Goal: Information Seeking & Learning: Learn about a topic

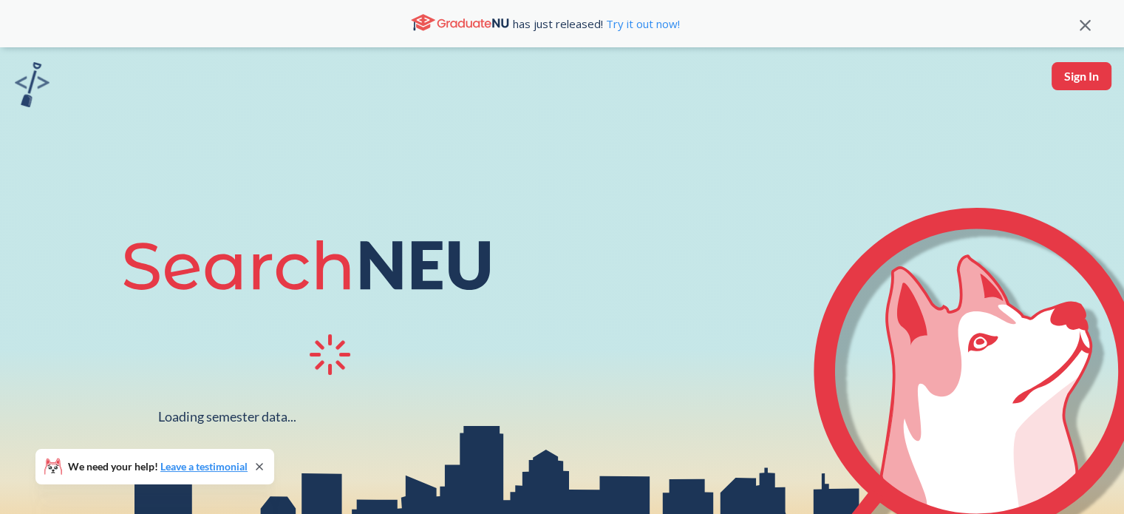
scroll to position [74, 0]
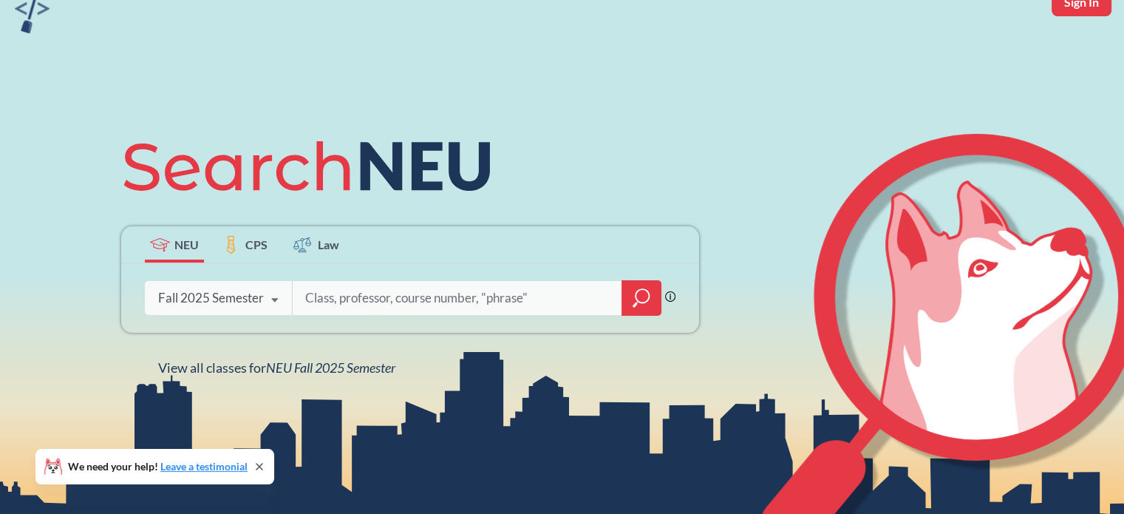
click at [355, 293] on input "search" at bounding box center [457, 297] width 307 height 31
type input "data science"
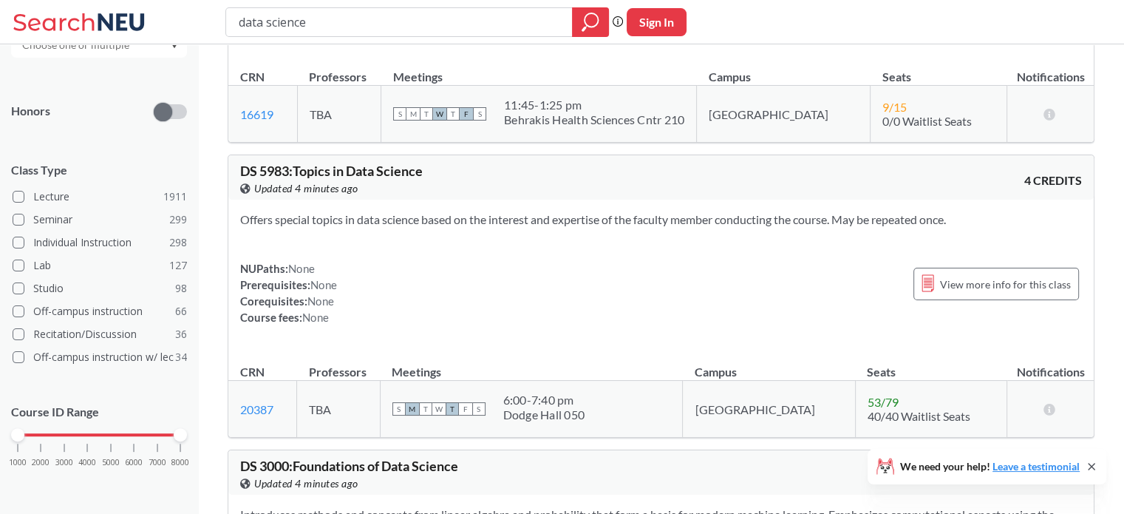
scroll to position [665, 0]
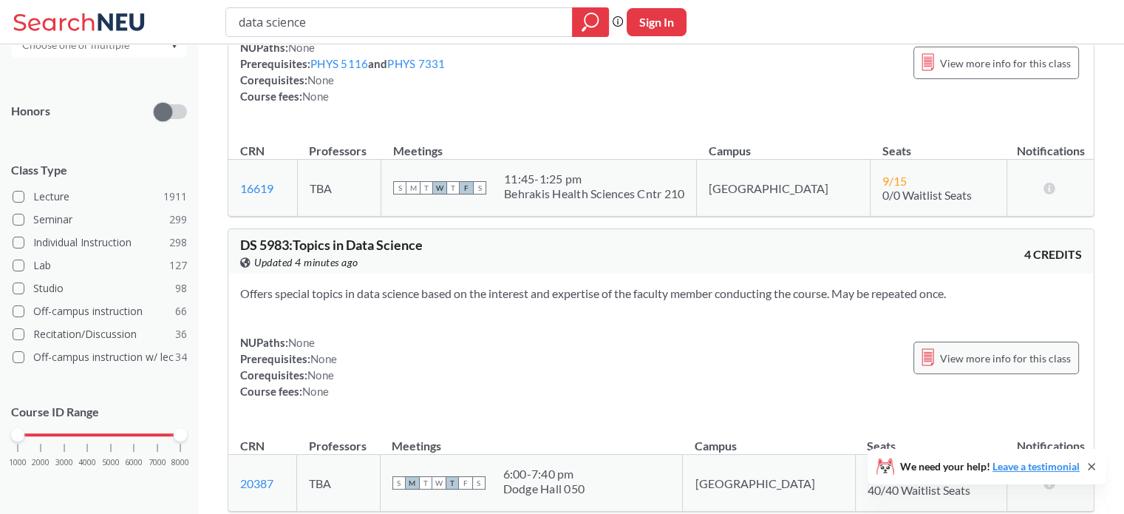
click at [963, 349] on span "View more info for this class" at bounding box center [1005, 358] width 131 height 18
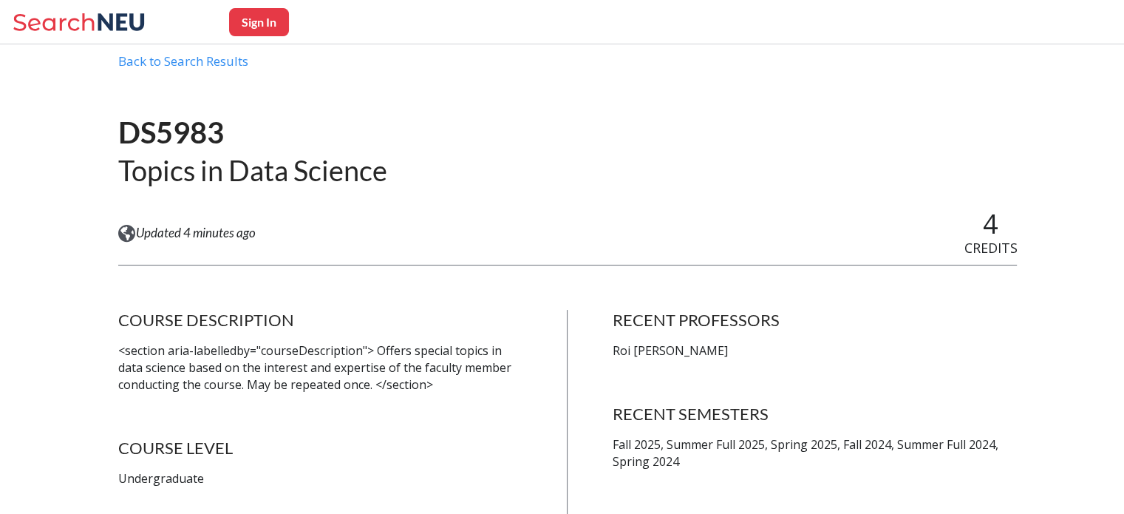
scroll to position [148, 0]
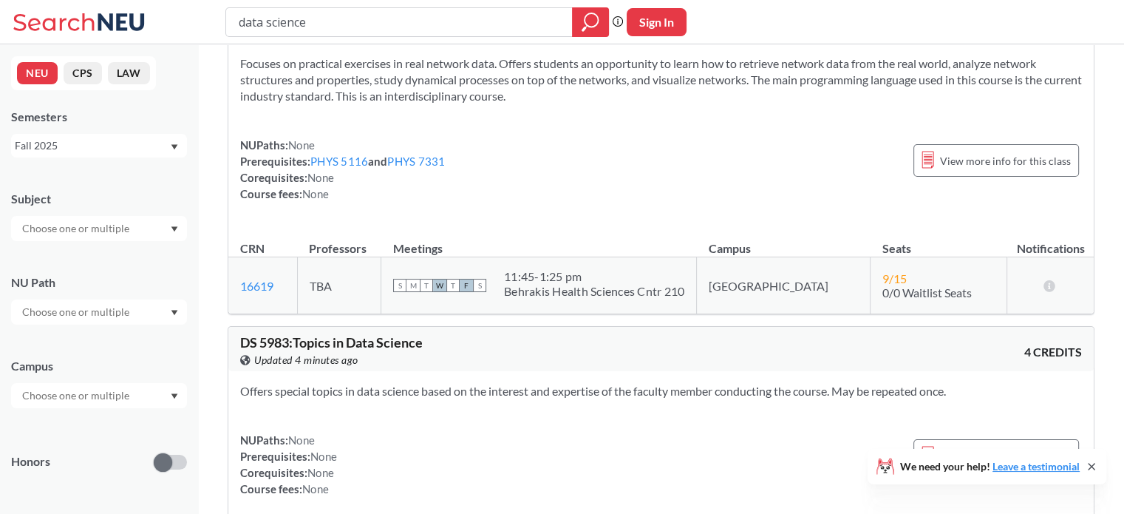
scroll to position [591, 0]
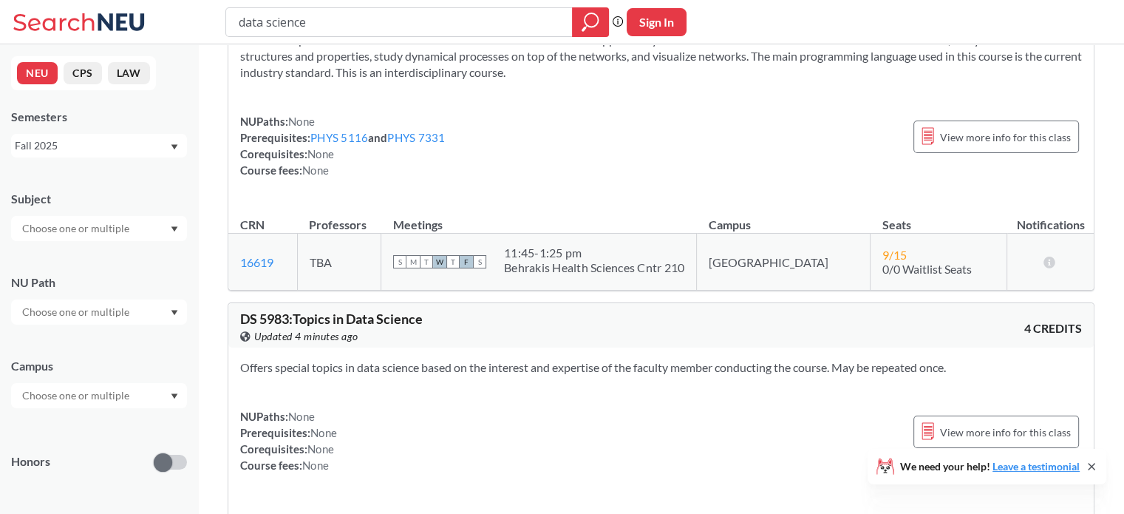
click at [130, 226] on input "text" at bounding box center [77, 228] width 124 height 18
click at [154, 197] on div "Subject" at bounding box center [99, 199] width 176 height 16
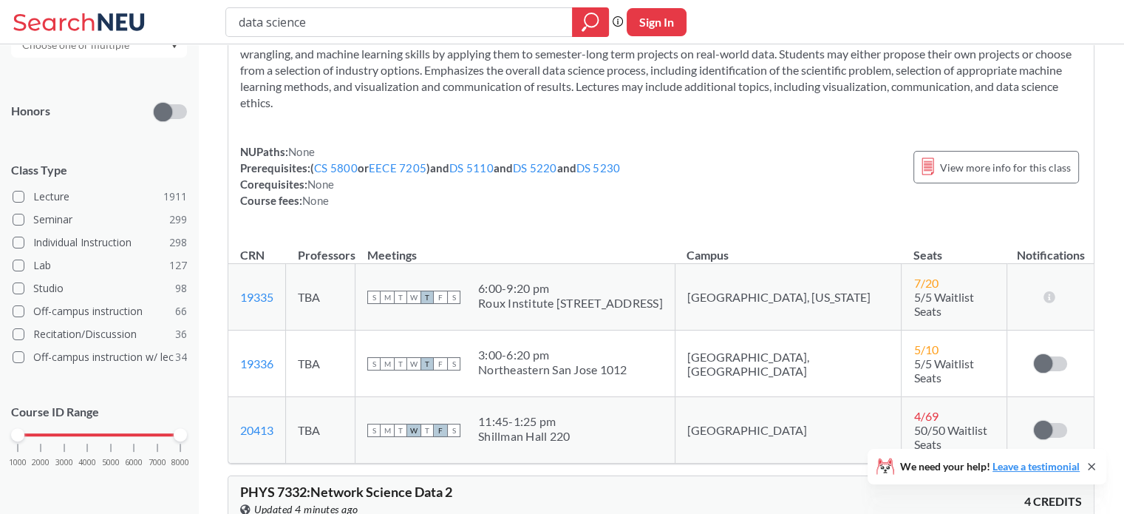
scroll to position [74, 0]
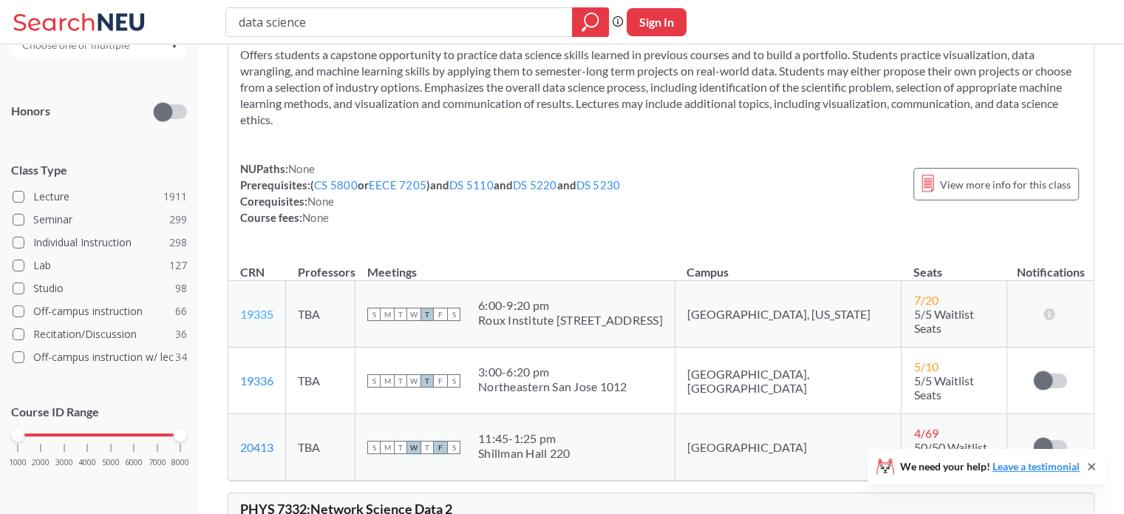
click at [255, 307] on link "19335" at bounding box center [256, 314] width 33 height 14
drag, startPoint x: 13, startPoint y: 434, endPoint x: 105, endPoint y: 428, distance: 91.8
click at [105, 429] on div "1000 2000 3000 4000 5000 6000 7000 8000" at bounding box center [99, 434] width 163 height 10
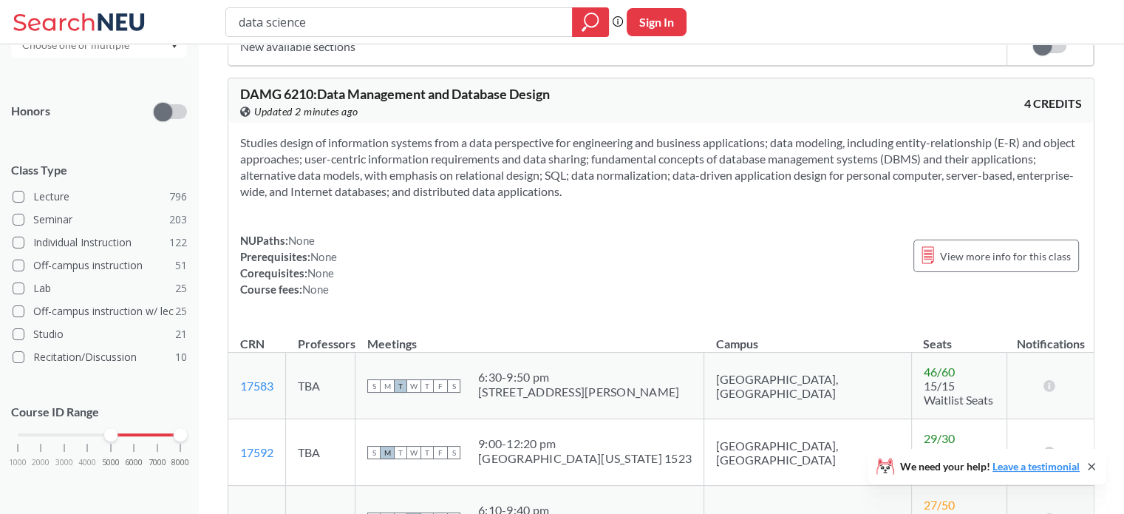
scroll to position [7610, 0]
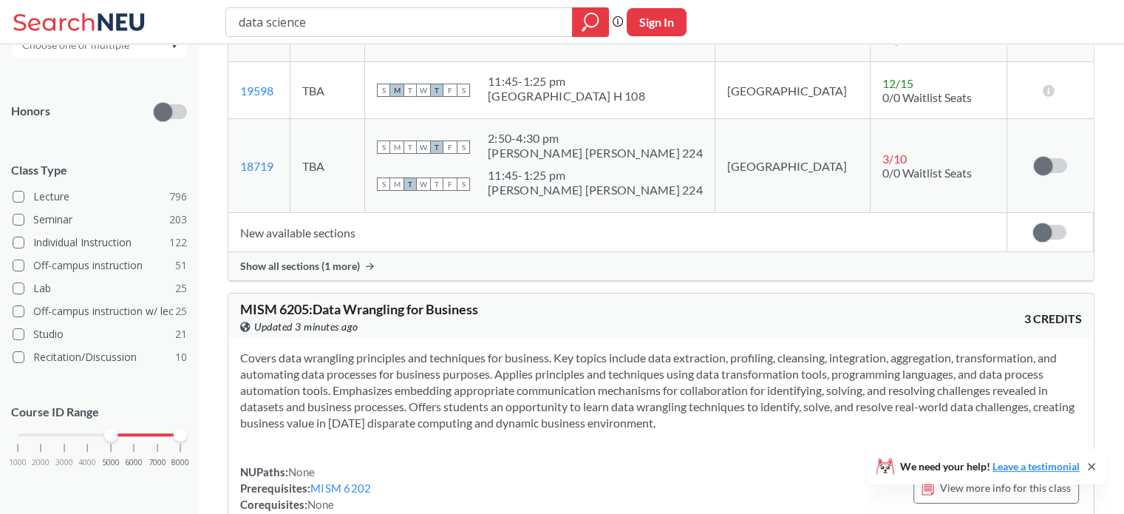
scroll to position [9384, 0]
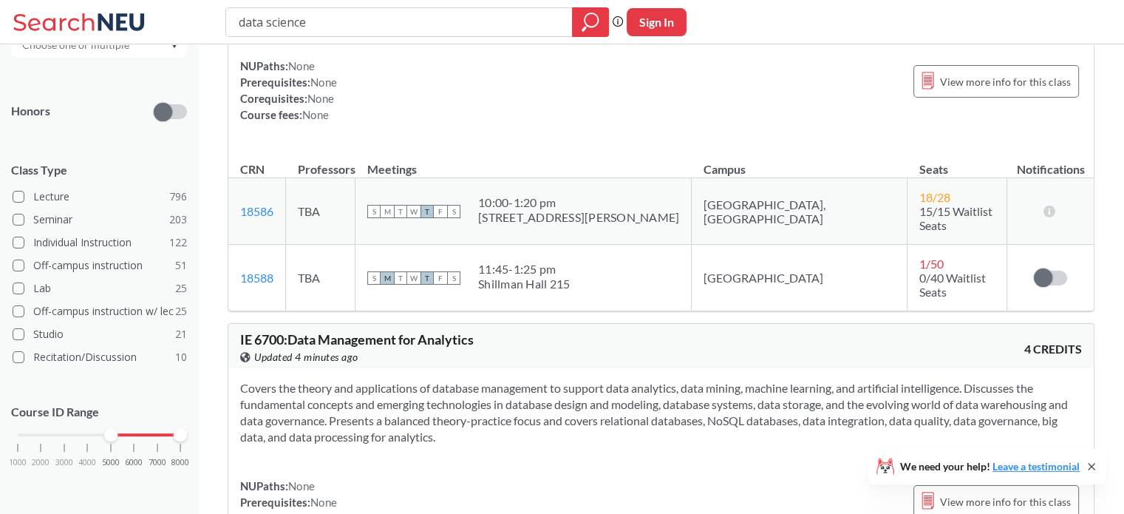
scroll to position [11009, 0]
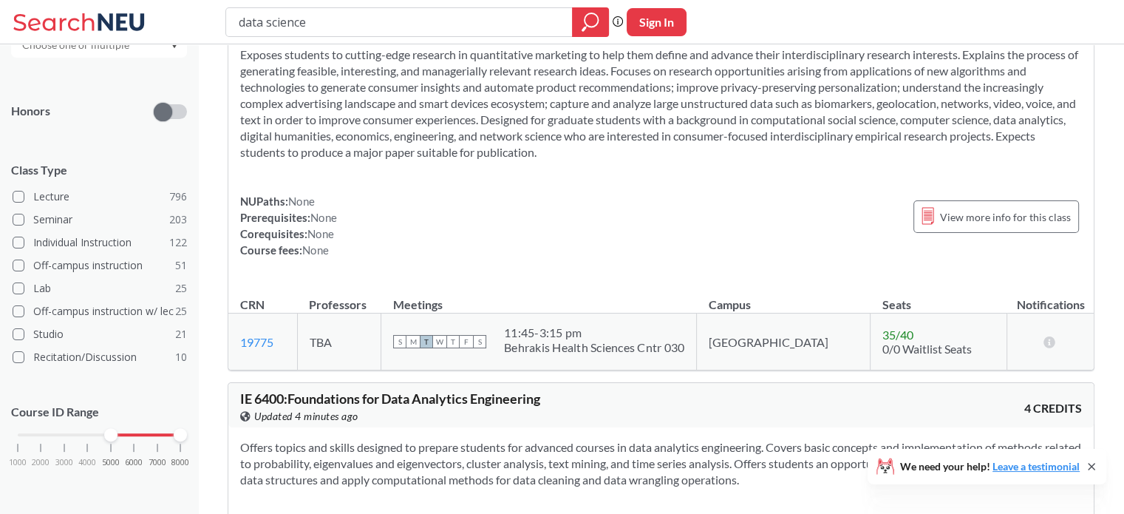
scroll to position [23200, 0]
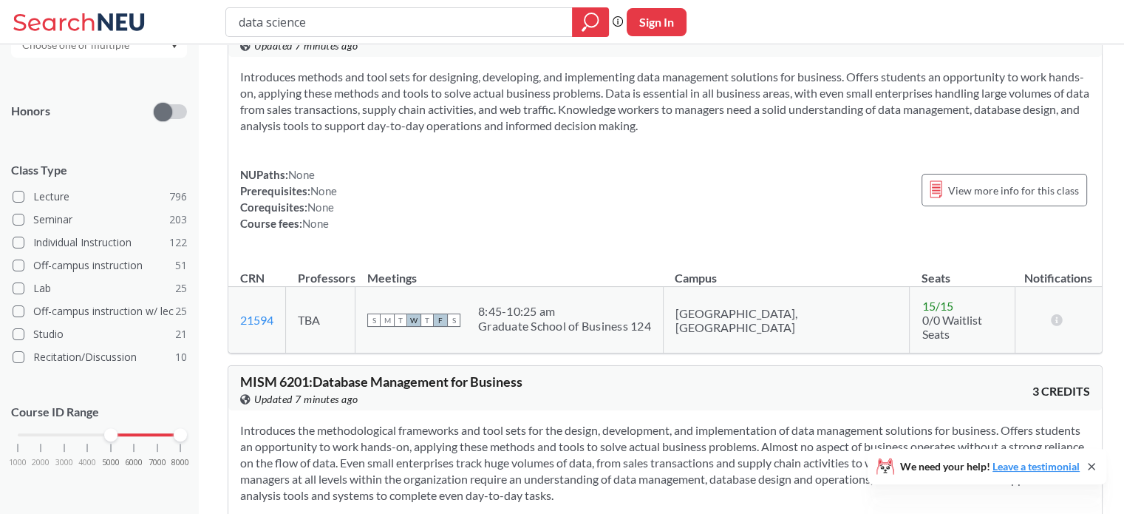
scroll to position [35909, 0]
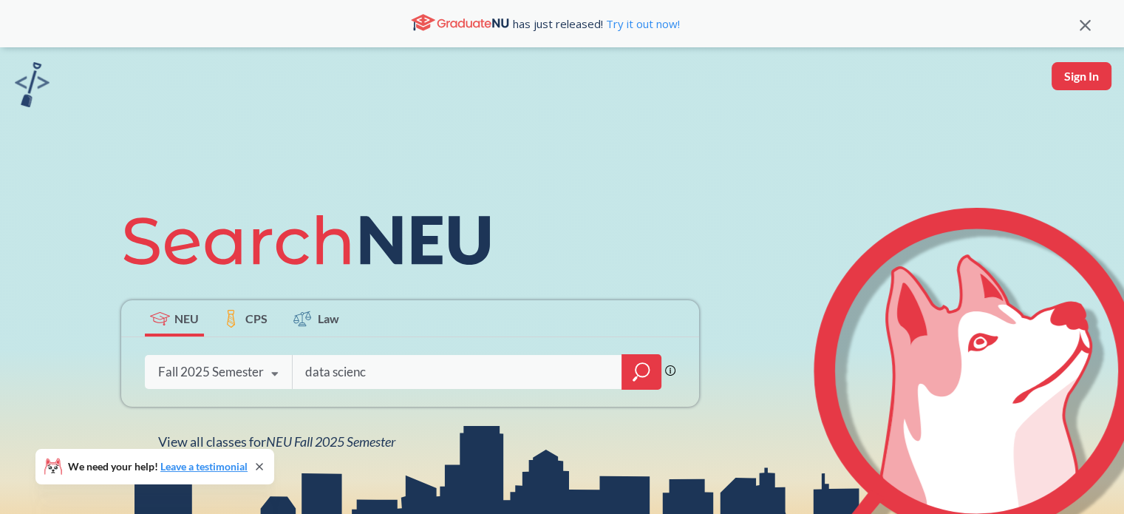
type input "data science"
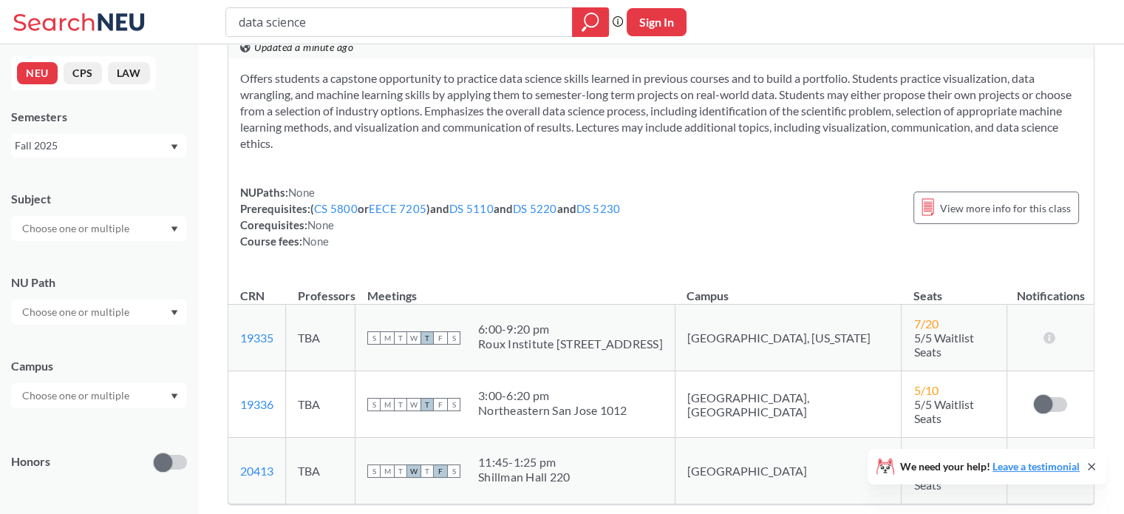
scroll to position [74, 0]
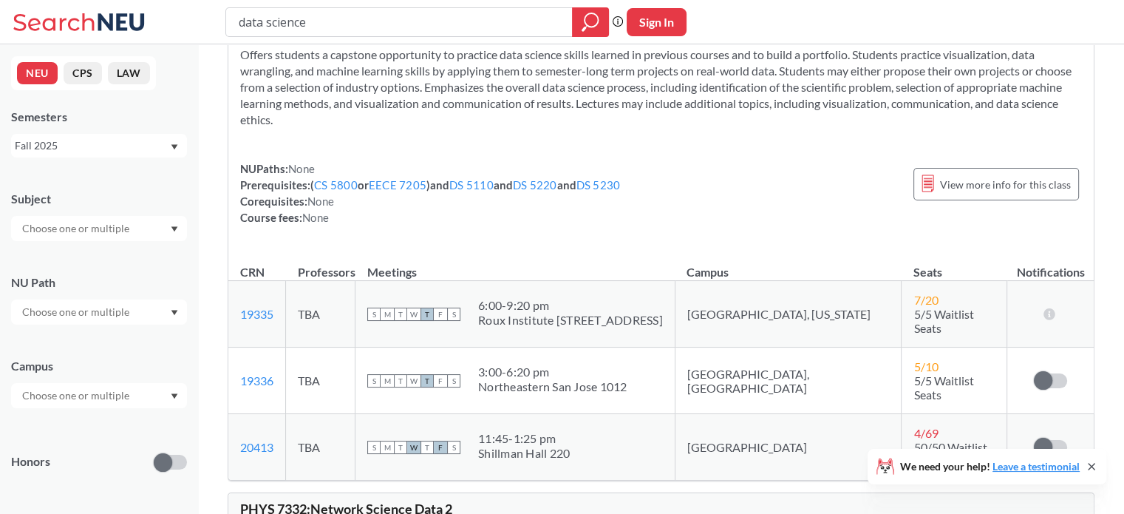
click at [105, 223] on input "text" at bounding box center [77, 228] width 124 height 18
type input "d"
click at [109, 339] on div "DS ( 15 )" at bounding box center [102, 335] width 167 height 16
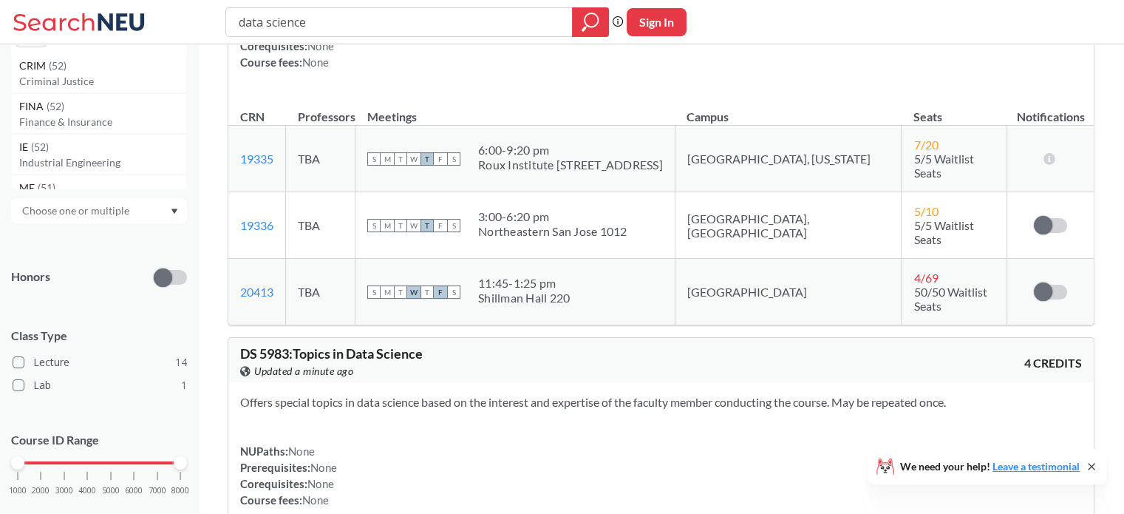
scroll to position [218, 0]
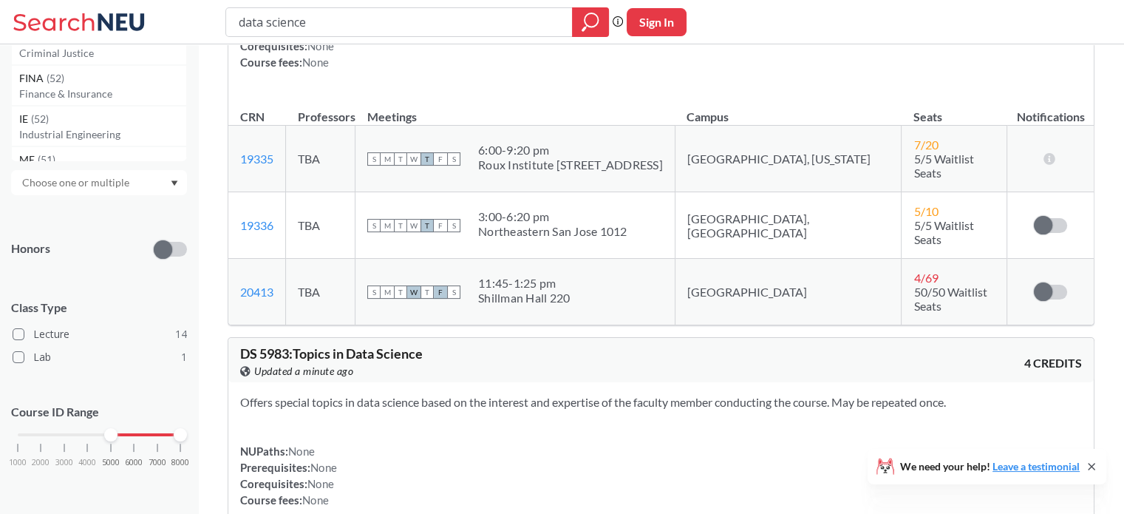
drag, startPoint x: 17, startPoint y: 429, endPoint x: 106, endPoint y: 429, distance: 89.4
click at [106, 429] on div at bounding box center [110, 434] width 13 height 13
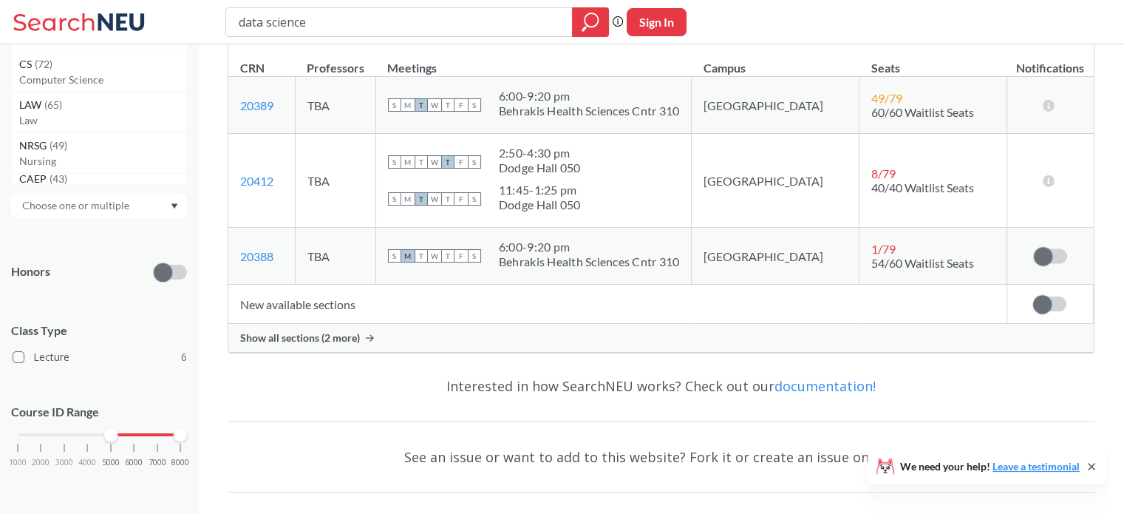
scroll to position [2449, 0]
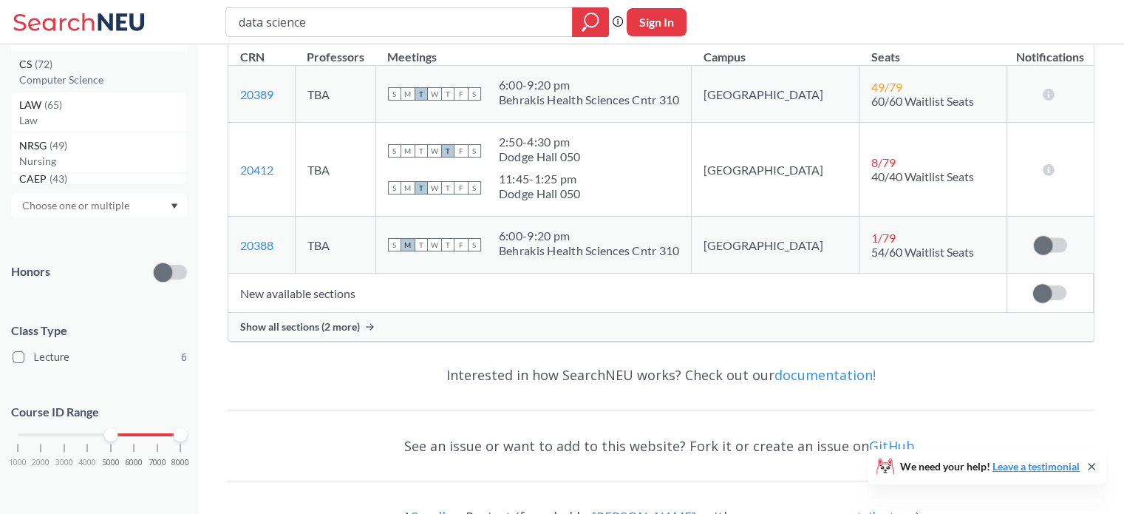
click at [109, 64] on div "CS ( 72 )" at bounding box center [102, 64] width 167 height 16
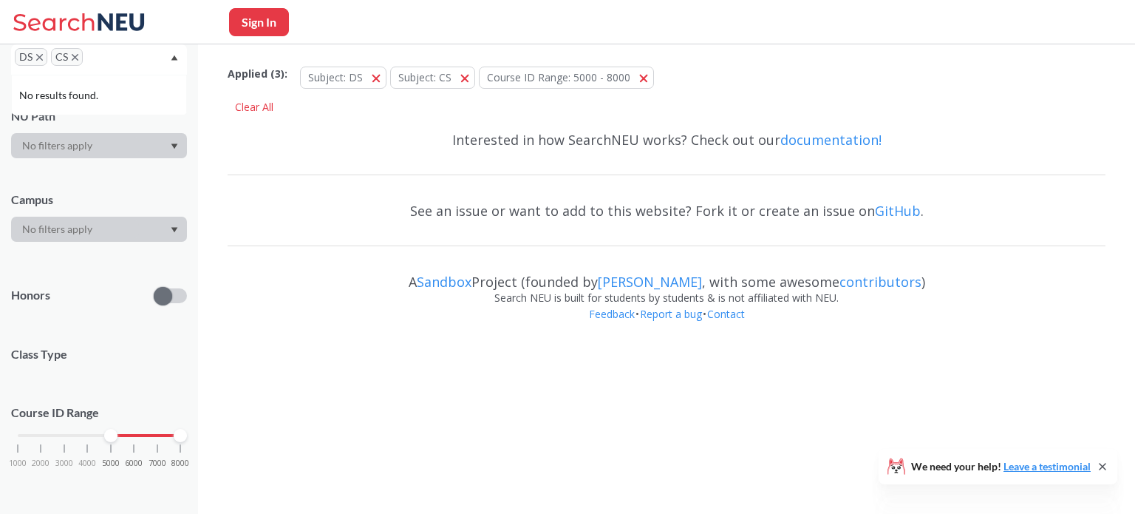
scroll to position [195, 0]
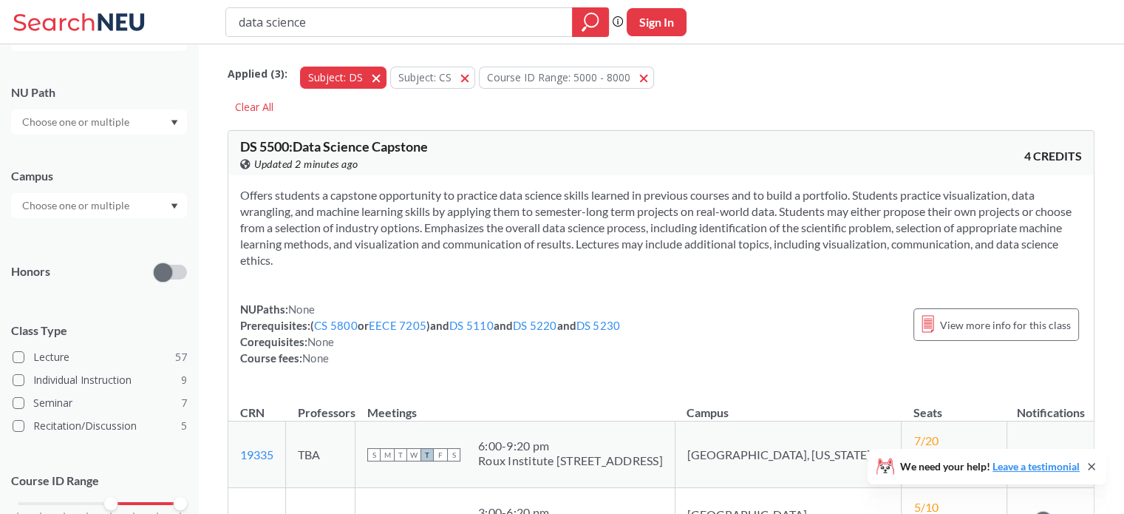
click at [381, 74] on span "button" at bounding box center [381, 77] width 0 height 14
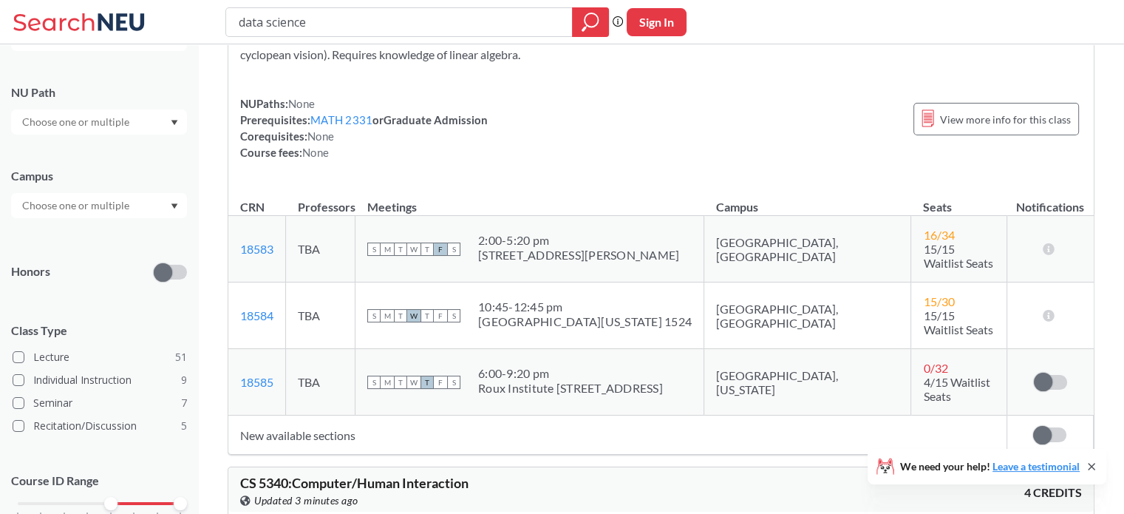
scroll to position [12043, 0]
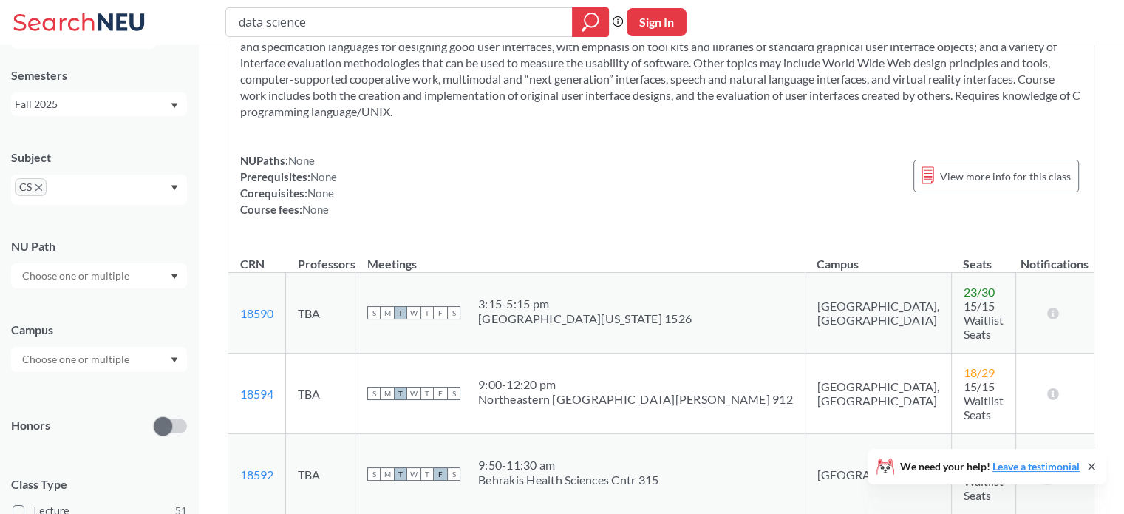
scroll to position [0, 0]
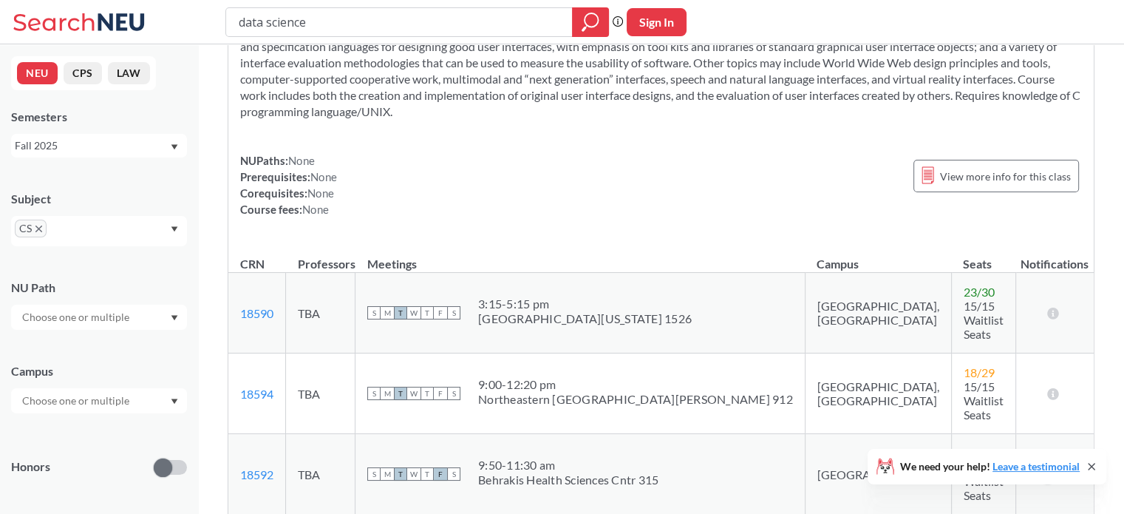
click at [35, 225] on icon "X to remove pill" at bounding box center [38, 228] width 7 height 7
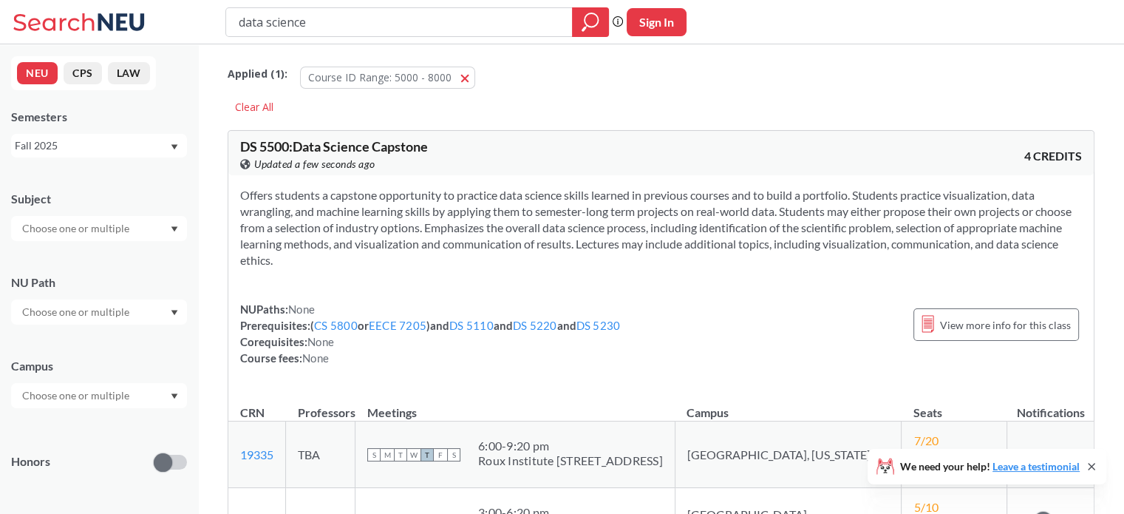
click at [122, 233] on input "text" at bounding box center [77, 228] width 124 height 18
type input "ds"
click at [75, 253] on div "DS ( 6 )" at bounding box center [102, 254] width 167 height 16
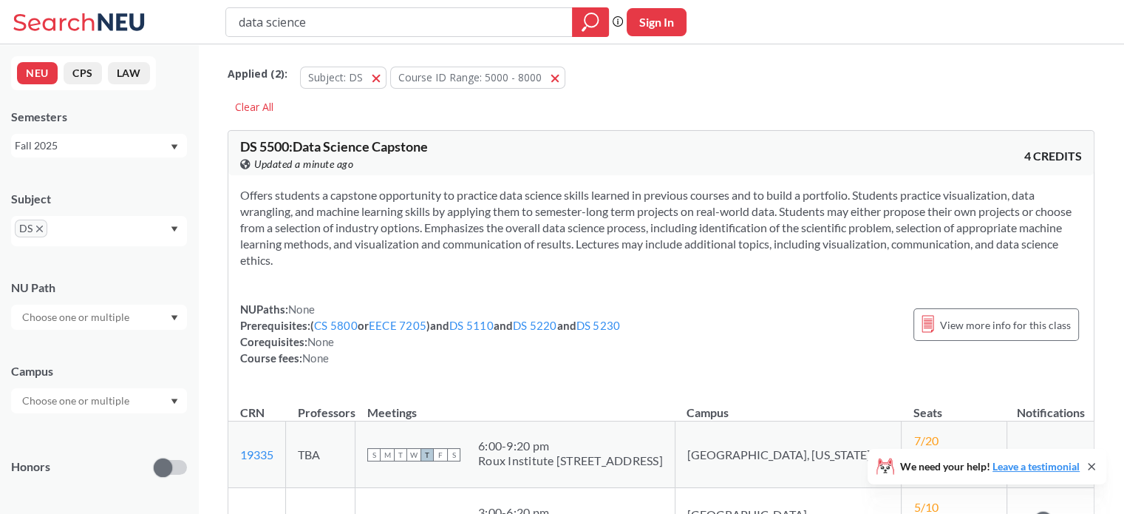
click at [479, 211] on section "Offers students a capstone opportunity to practice data science skills learned …" at bounding box center [661, 227] width 842 height 81
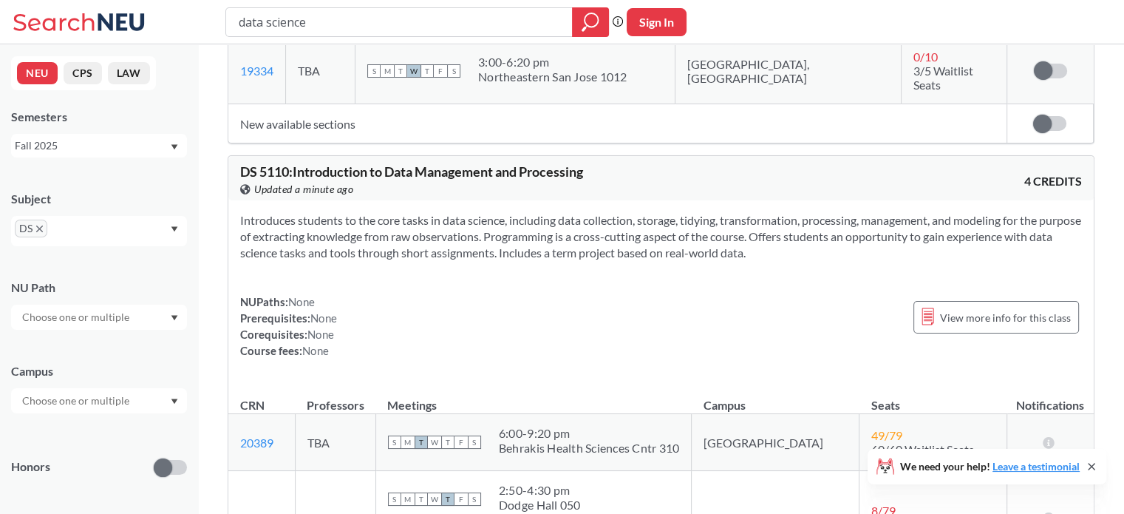
scroll to position [2080, 0]
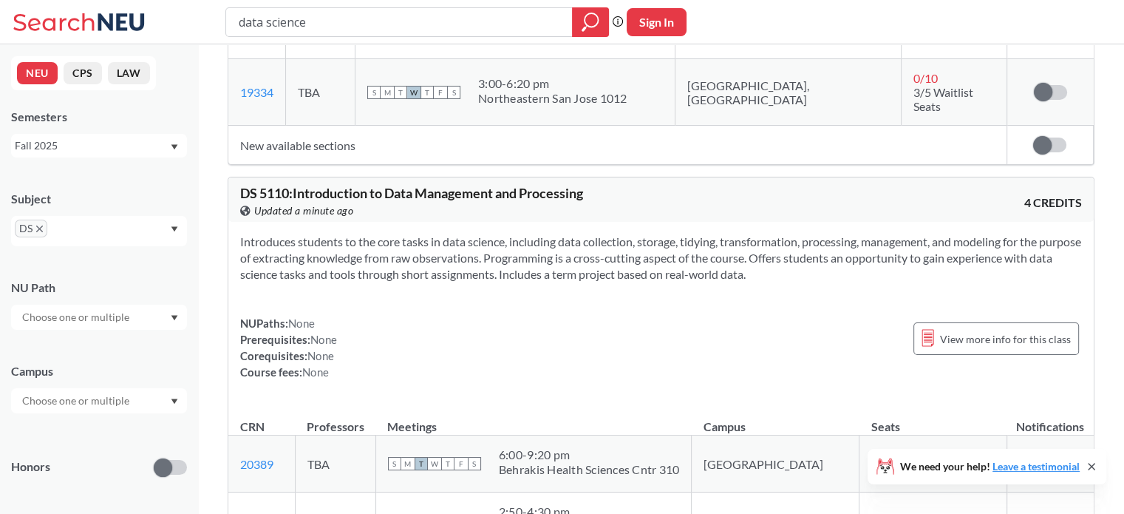
click at [43, 223] on span "DS" at bounding box center [31, 228] width 33 height 18
click at [40, 228] on icon "X to remove pill" at bounding box center [39, 228] width 7 height 7
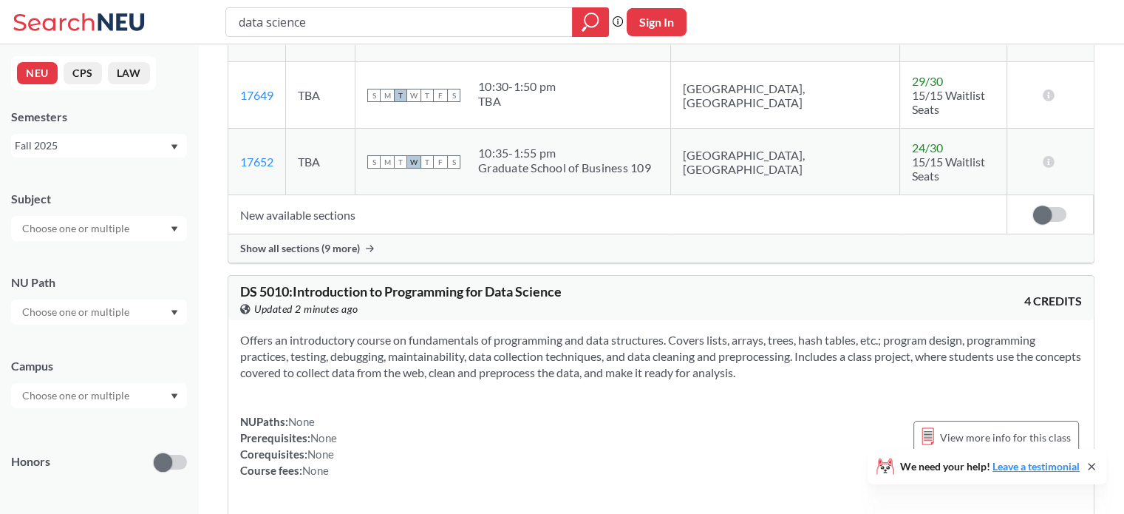
click at [50, 230] on input "text" at bounding box center [77, 228] width 124 height 18
type input "ai"
click at [80, 252] on div "AAI ( 7 )" at bounding box center [102, 254] width 167 height 16
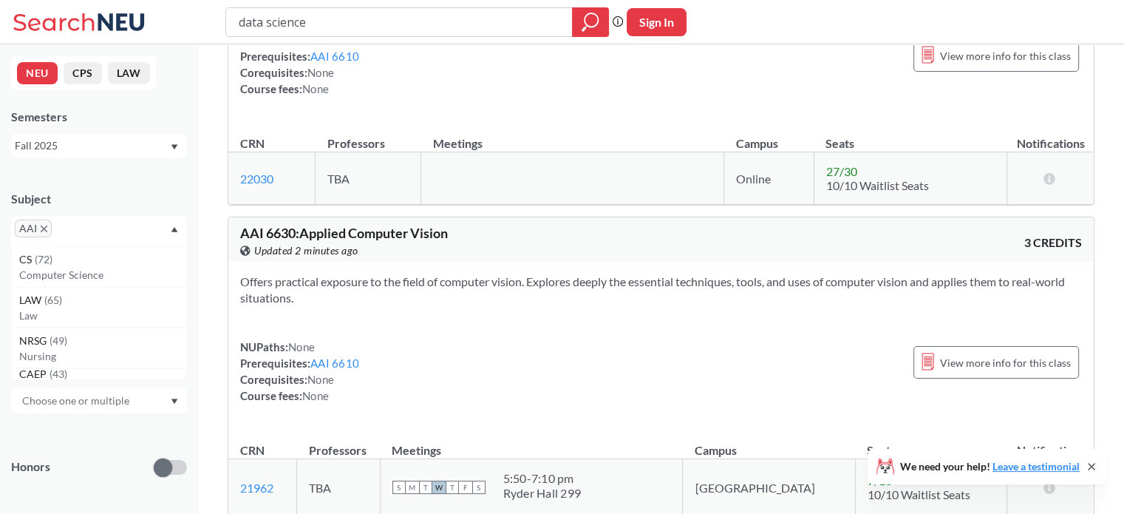
scroll to position [2290, 0]
